Goal: Transaction & Acquisition: Purchase product/service

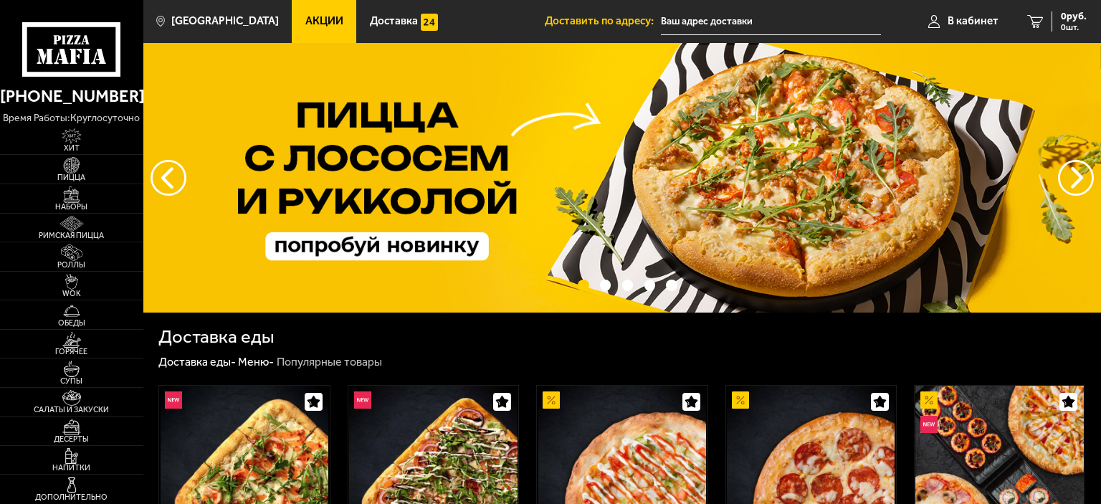
type input "[STREET_ADDRESS]"
click at [305, 19] on span "Акции" at bounding box center [324, 21] width 38 height 11
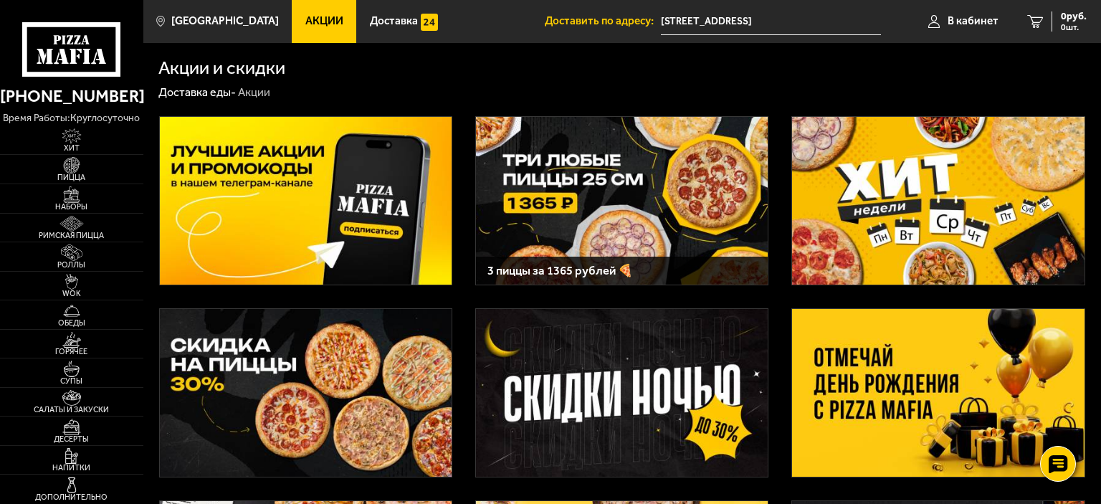
click at [346, 189] on img at bounding box center [306, 201] width 292 height 168
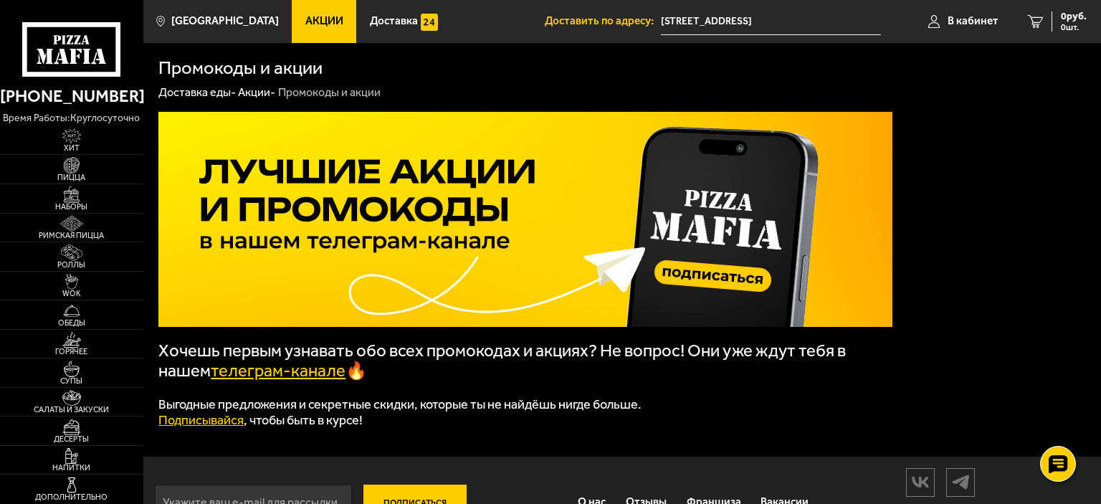
click at [253, 377] on link "телеграм-канале" at bounding box center [278, 371] width 135 height 20
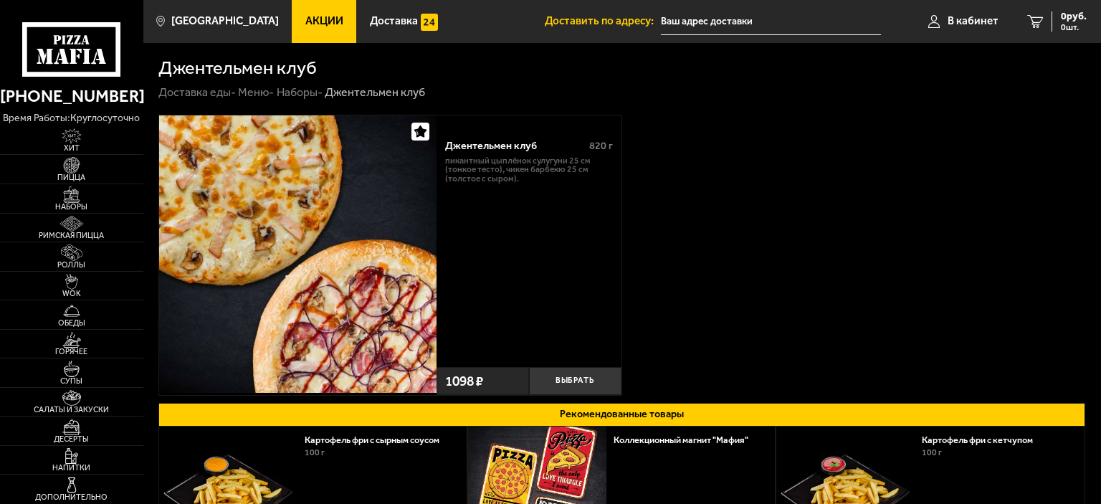
type input "[STREET_ADDRESS]"
click at [572, 386] on button "Выбрать" at bounding box center [575, 381] width 92 height 28
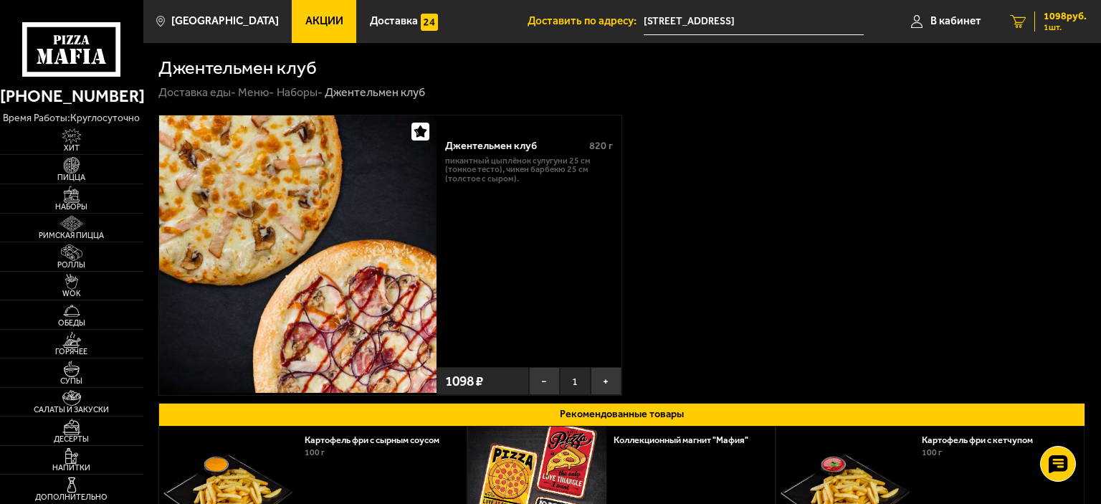
click at [1030, 17] on link "1 1098 руб. 1 шт." at bounding box center [1048, 21] width 105 height 43
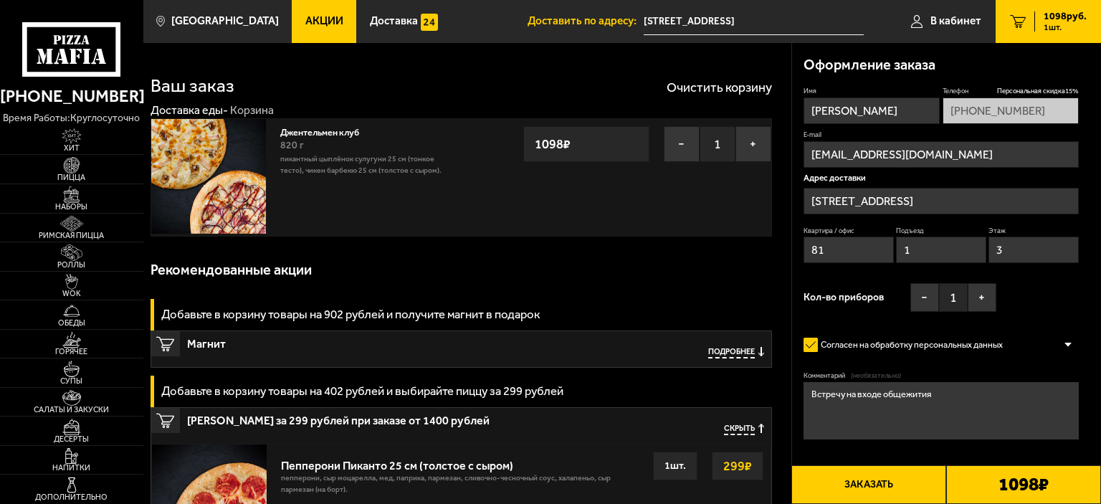
type input "[STREET_ADDRESS]"
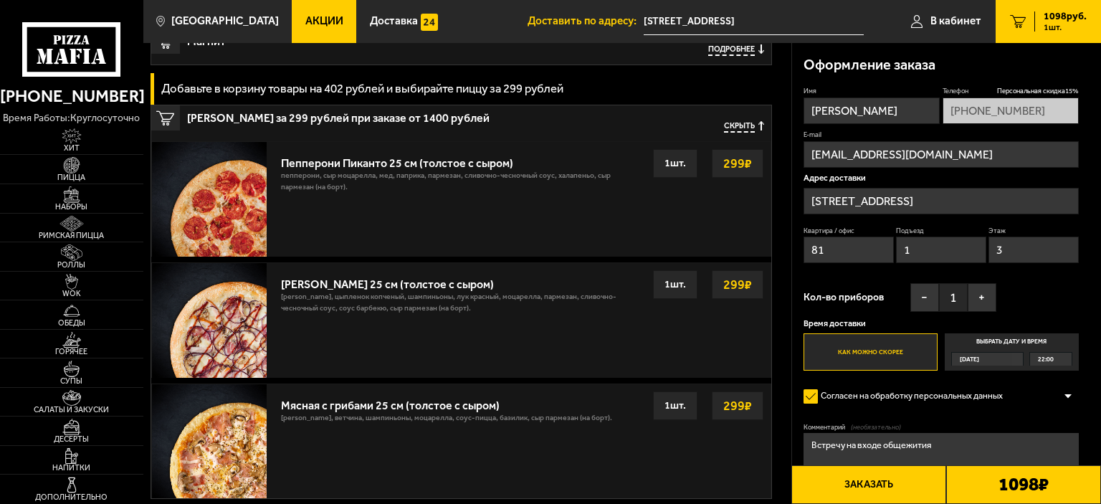
scroll to position [551, 0]
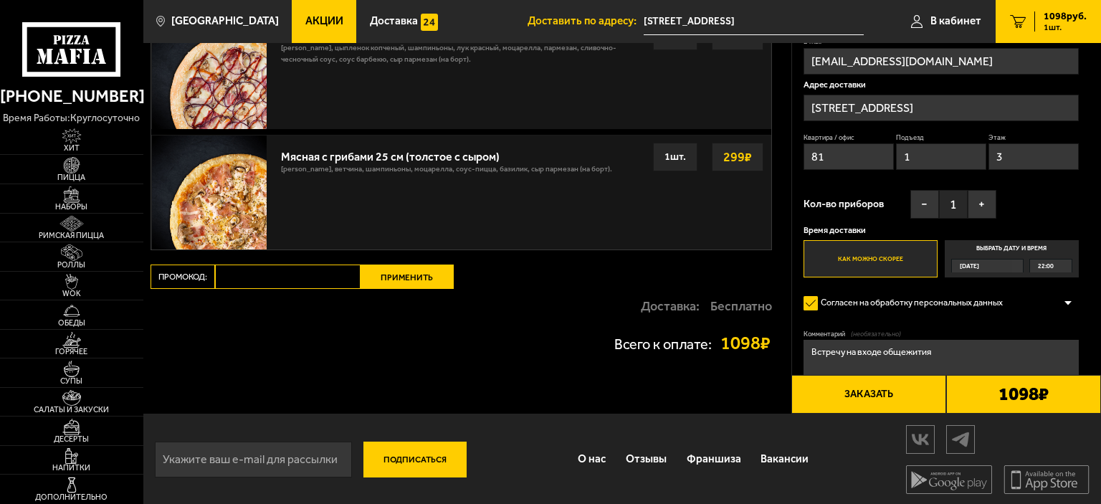
click at [294, 277] on input "Промокод:" at bounding box center [288, 277] width 146 height 24
paste input "mf0340"
type input "mf0340"
click at [406, 277] on button "Применить" at bounding box center [407, 277] width 93 height 24
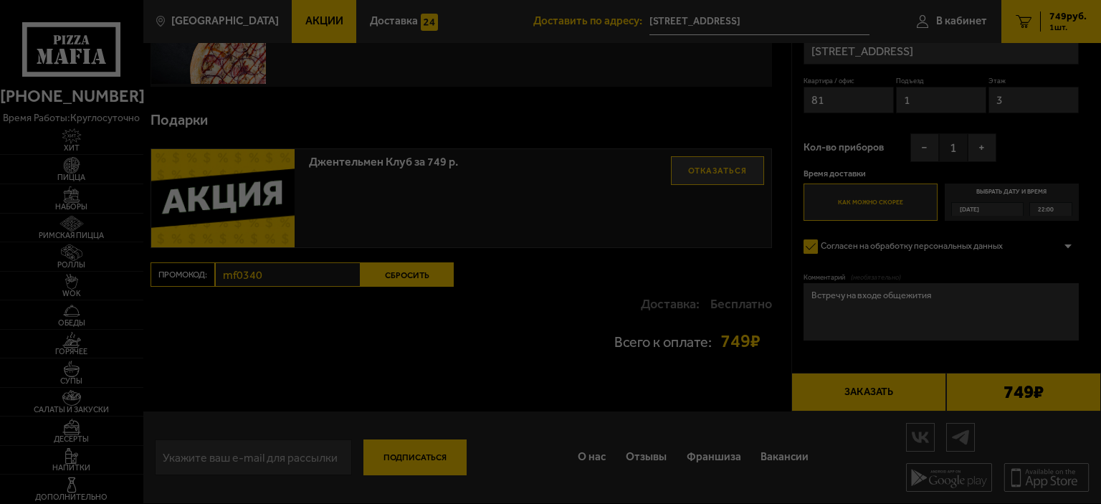
scroll to position [145, 0]
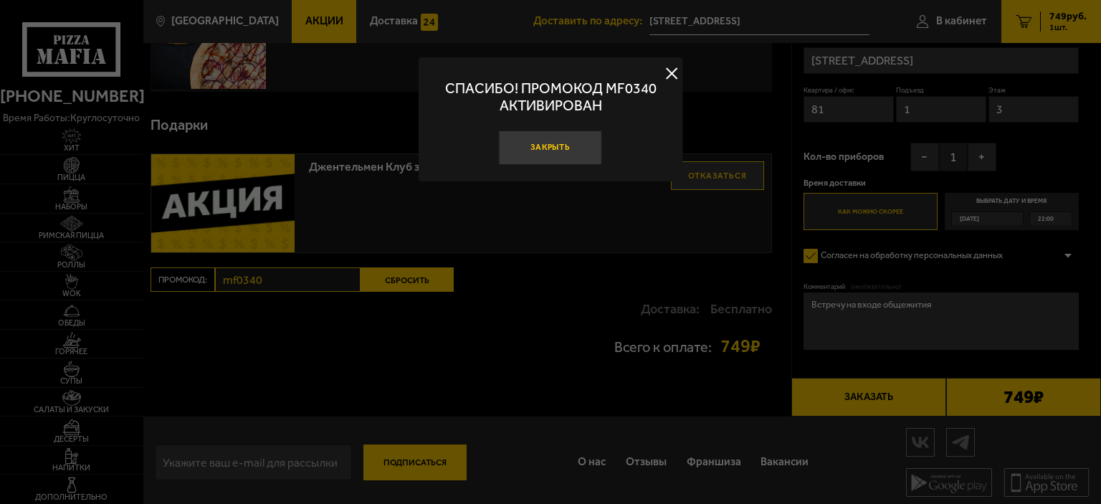
click at [548, 140] on button "Закрыть" at bounding box center [550, 147] width 103 height 34
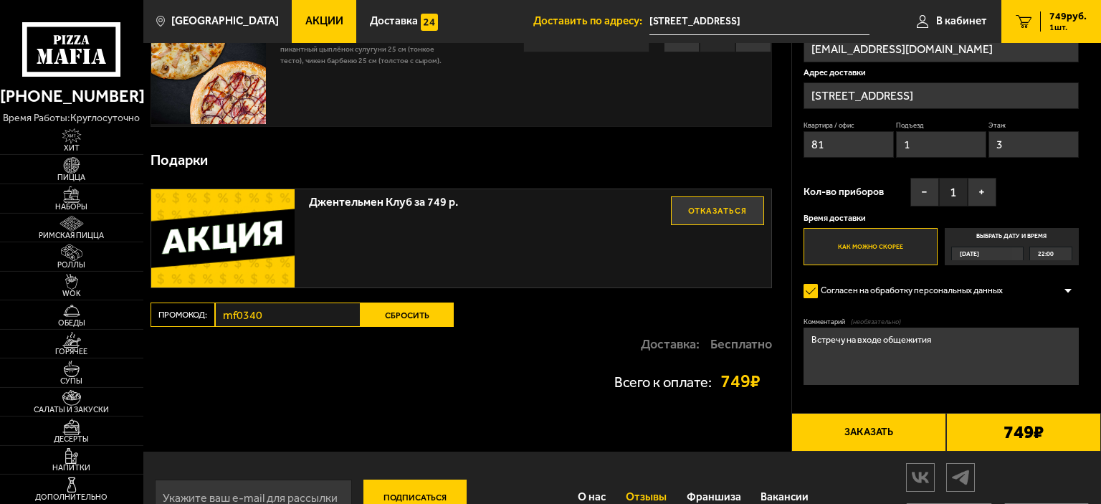
scroll to position [72, 0]
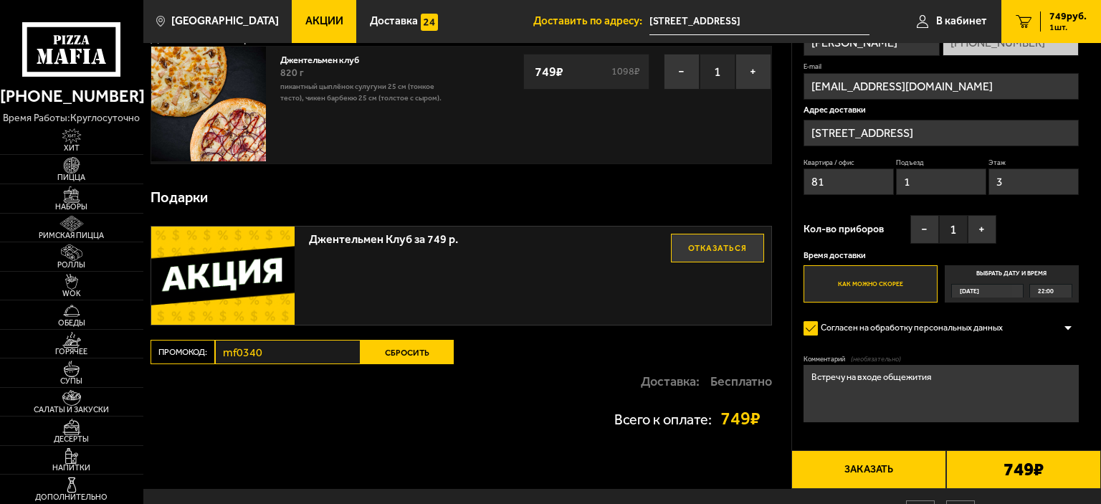
click at [985, 275] on label "Выбрать дату и время Сегодня 22:00" at bounding box center [1012, 283] width 134 height 37
click at [0, 0] on input "Выбрать дату и время Сегодня 22:00" at bounding box center [0, 0] width 0 height 0
click at [1062, 290] on div "22:00" at bounding box center [1051, 291] width 42 height 13
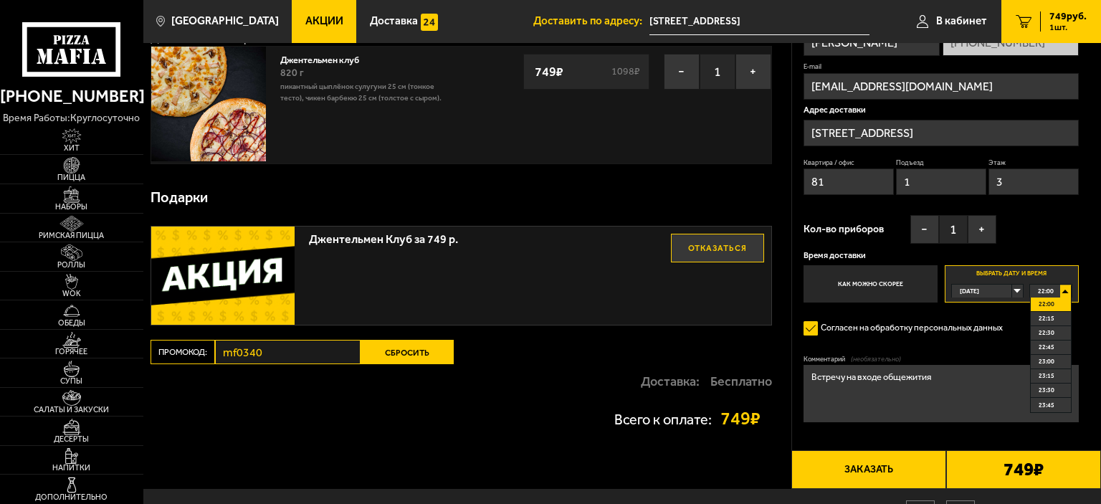
click at [1062, 290] on div "22:00" at bounding box center [1051, 291] width 42 height 13
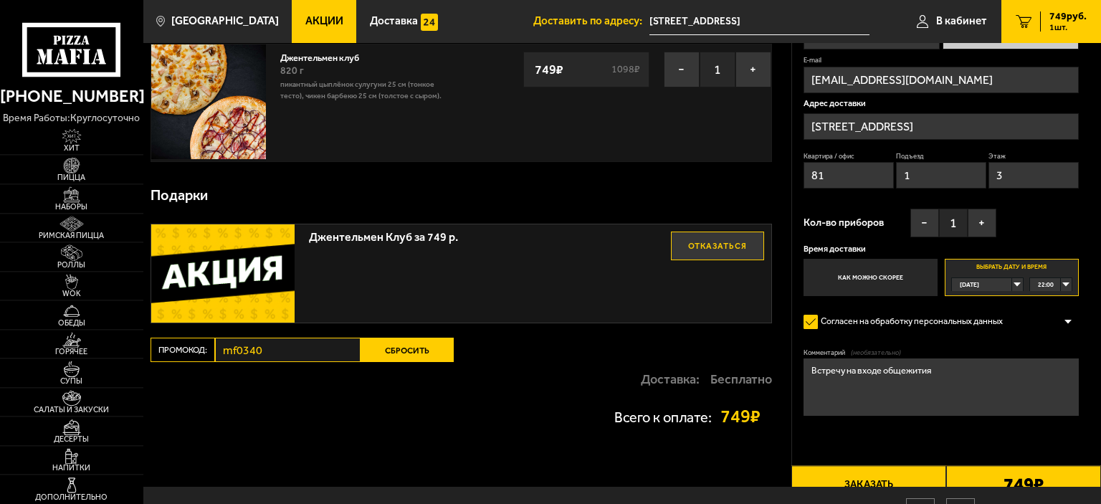
scroll to position [148, 0]
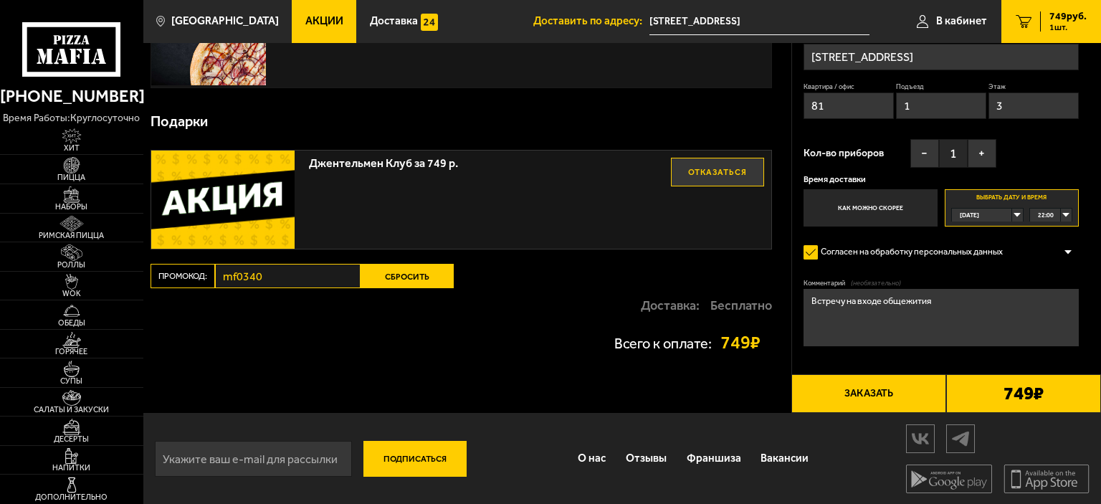
click at [866, 397] on button "Заказать" at bounding box center [868, 393] width 155 height 39
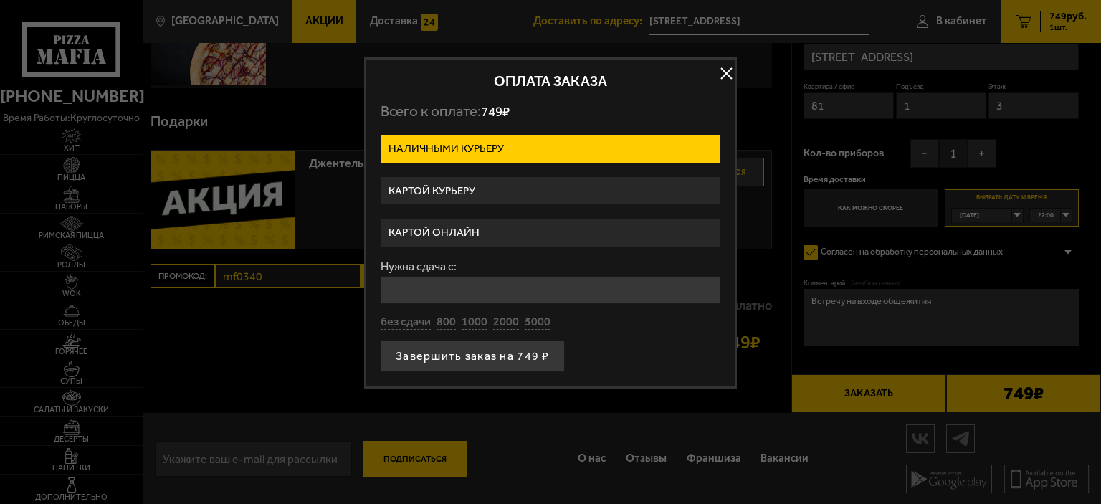
click at [444, 230] on label "Картой онлайн" at bounding box center [551, 233] width 340 height 28
click at [0, 0] on input "Картой онлайн" at bounding box center [0, 0] width 0 height 0
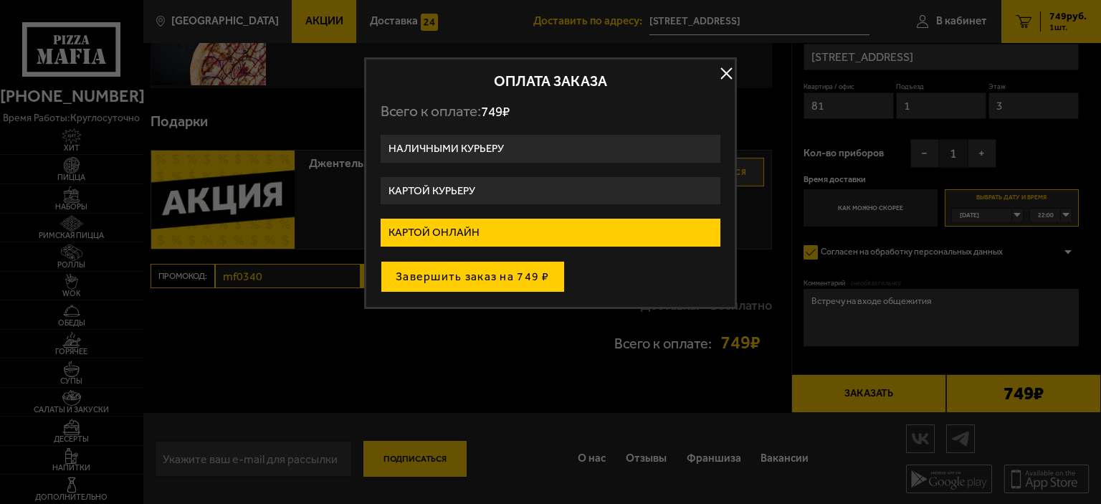
click at [443, 280] on button "Завершить заказ на 749 ₽" at bounding box center [473, 277] width 184 height 32
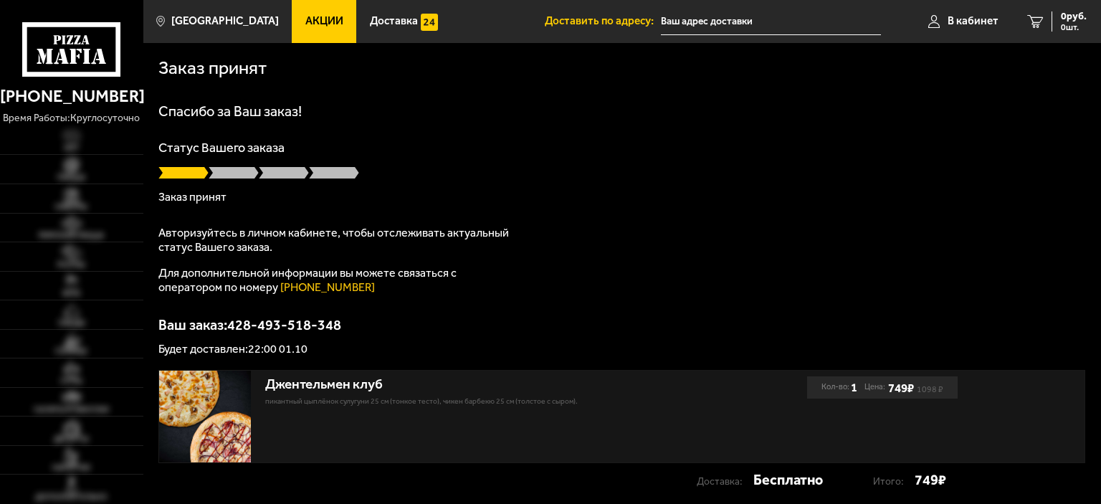
type input "[STREET_ADDRESS]"
